Goal: Find specific page/section: Find specific page/section

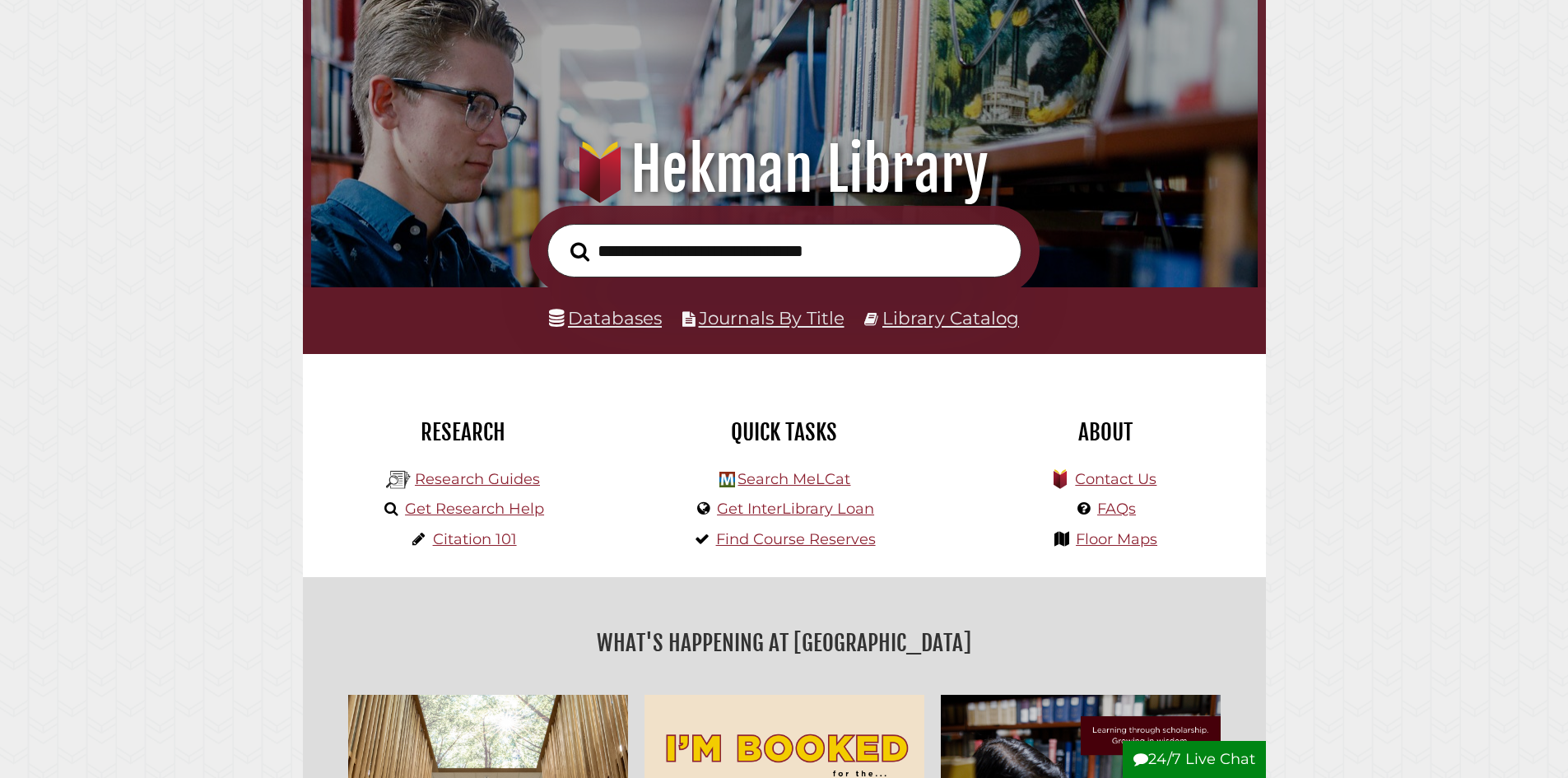
scroll to position [165, 0]
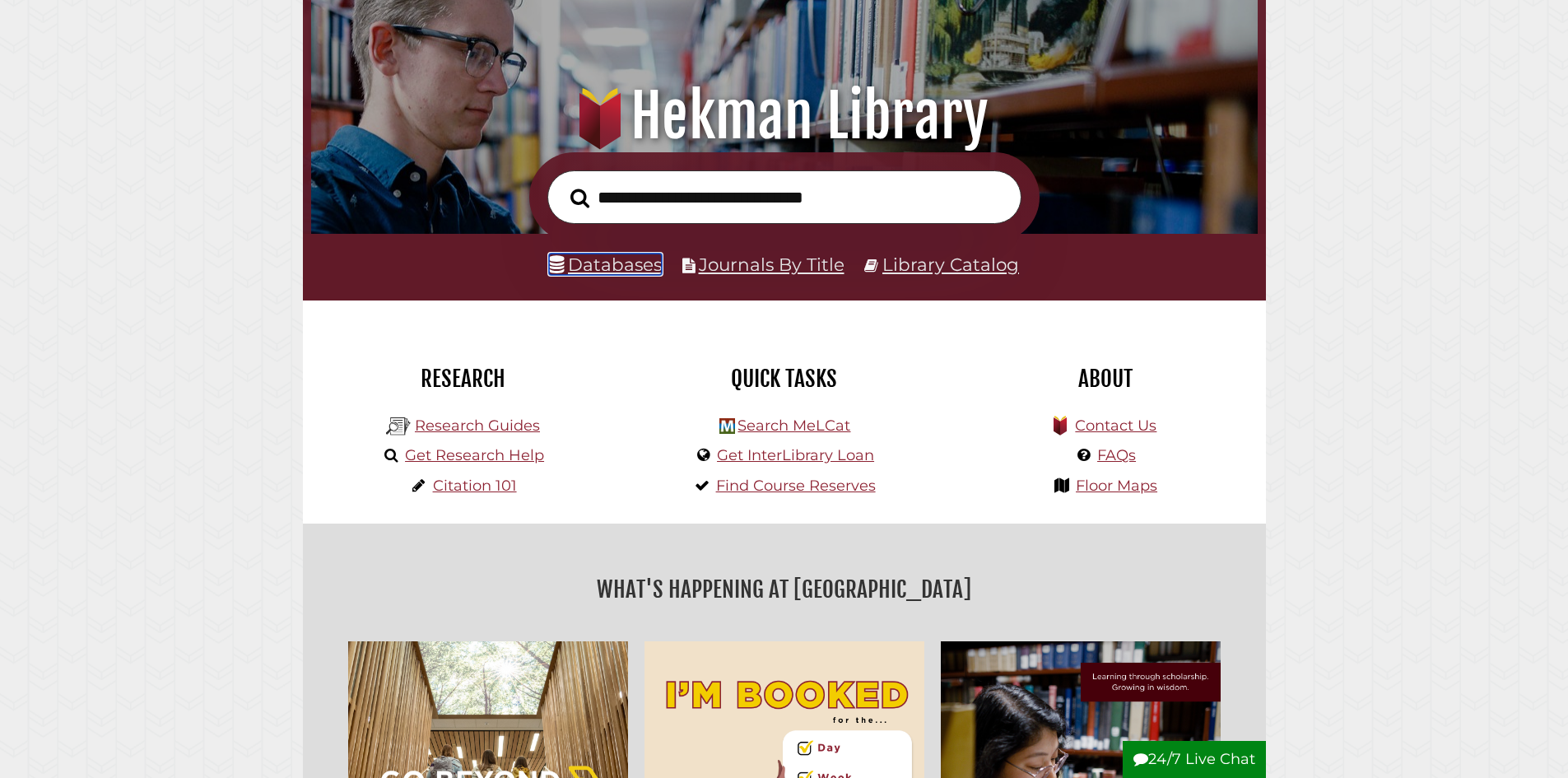
click at [631, 263] on link "Databases" at bounding box center [605, 265] width 113 height 22
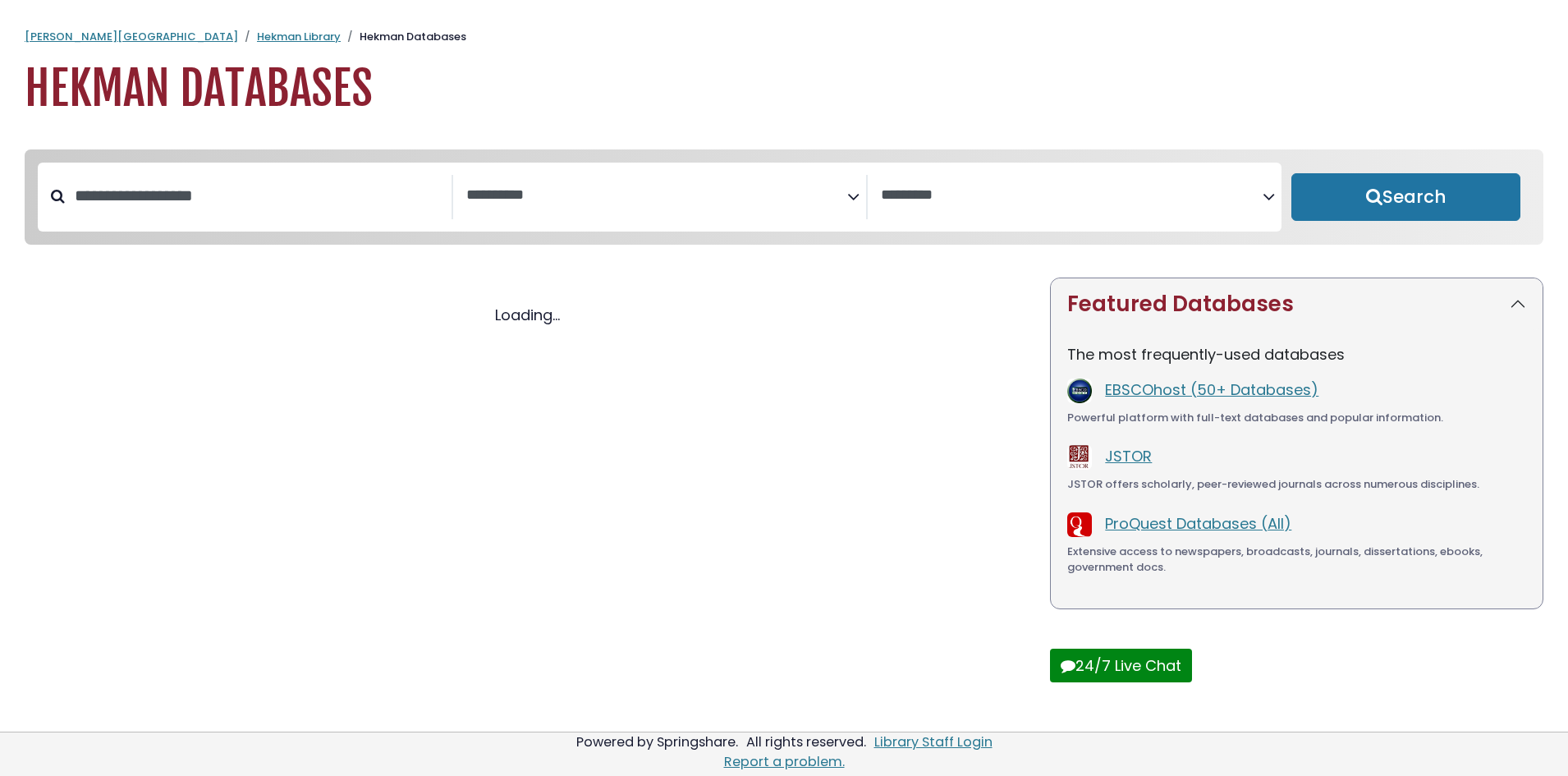
select select "Database Subject Filter"
select select "Database Vendors Filter"
select select "Database Subject Filter"
select select "Database Vendors Filter"
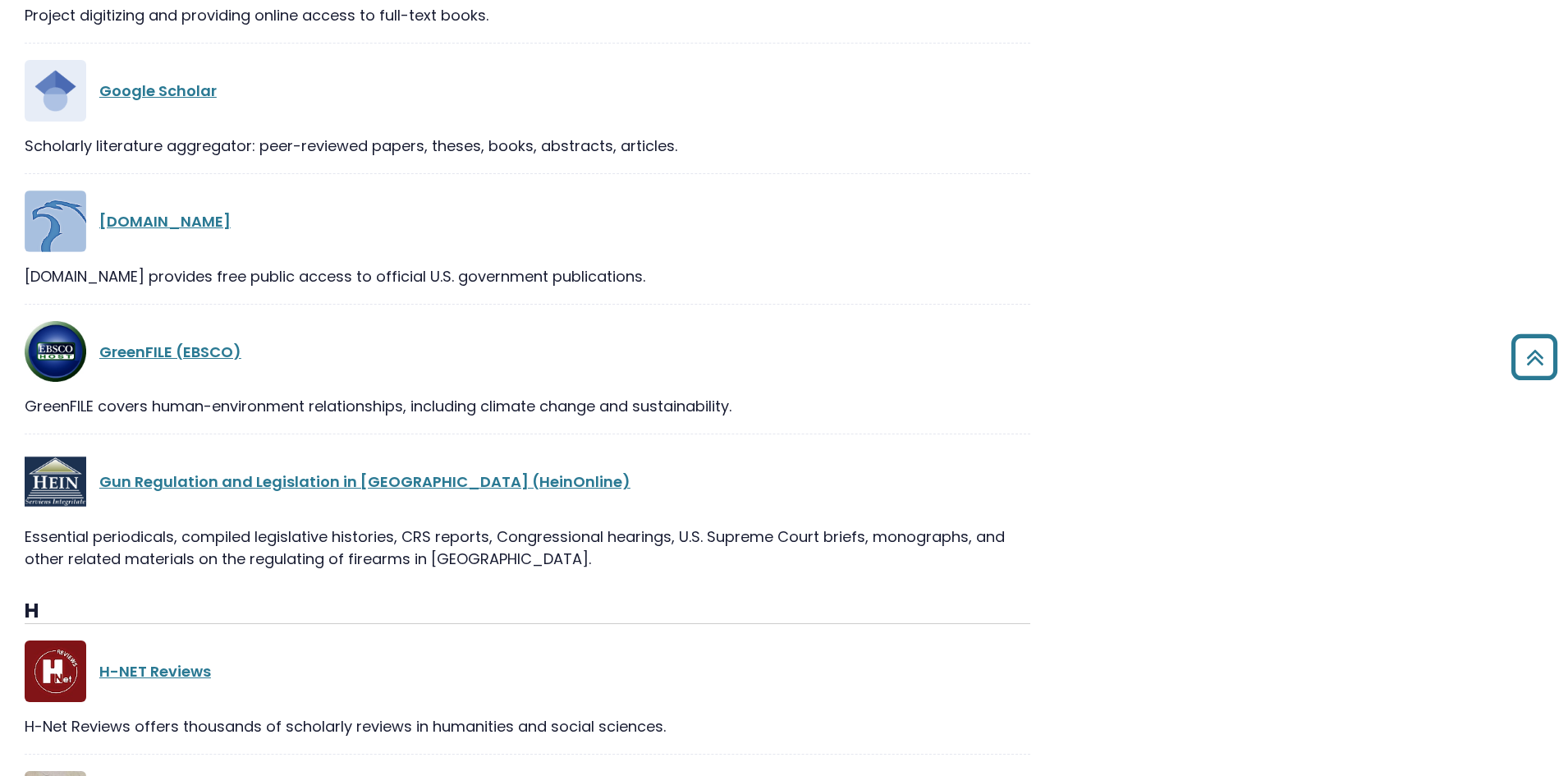
scroll to position [14864, 0]
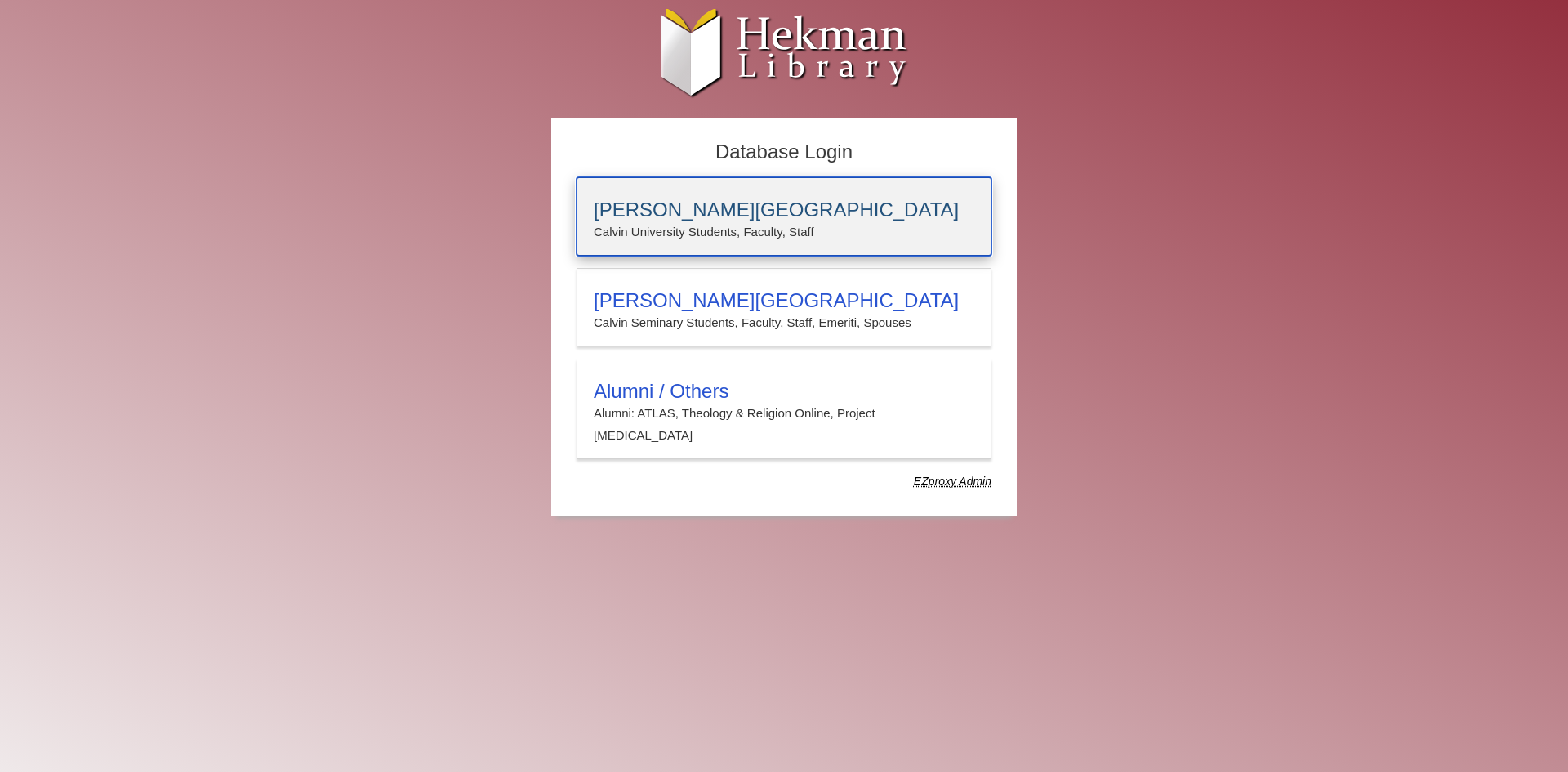
click at [706, 242] on p "Calvin University Students, Faculty, Staff" at bounding box center [784, 232] width 381 height 22
click at [627, 223] on p "Calvin University Students, Faculty, Staff" at bounding box center [784, 232] width 381 height 22
